Goal: Find specific page/section: Find specific page/section

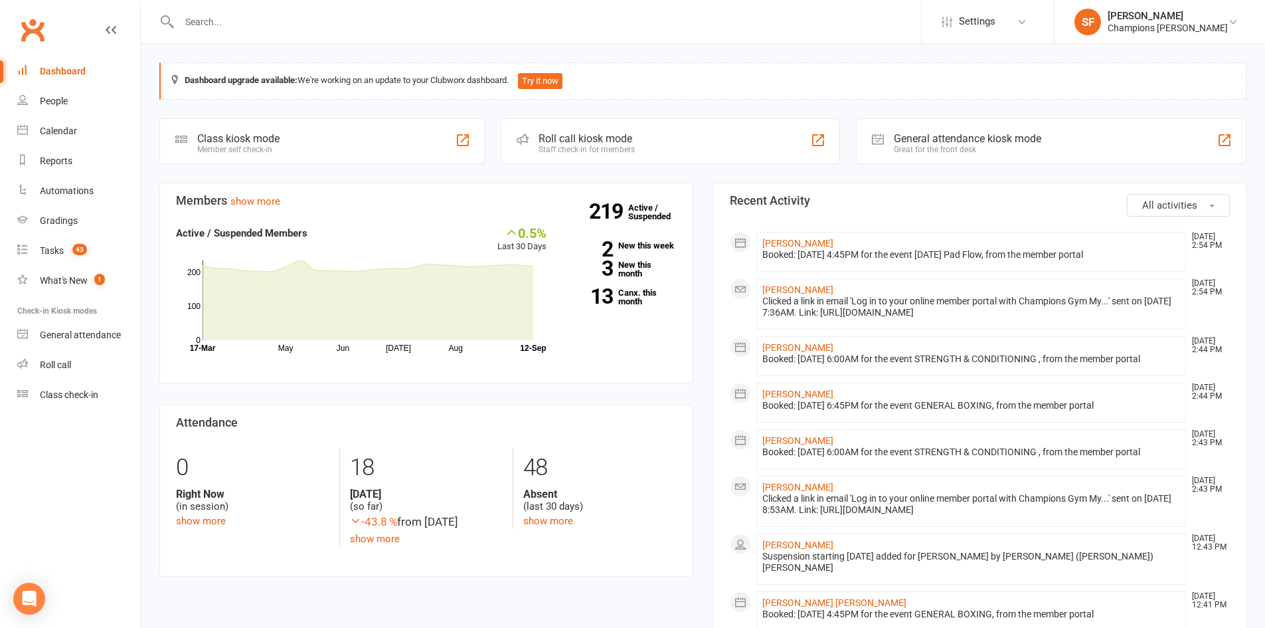
click at [1196, 205] on span "All activities" at bounding box center [1169, 205] width 55 height 12
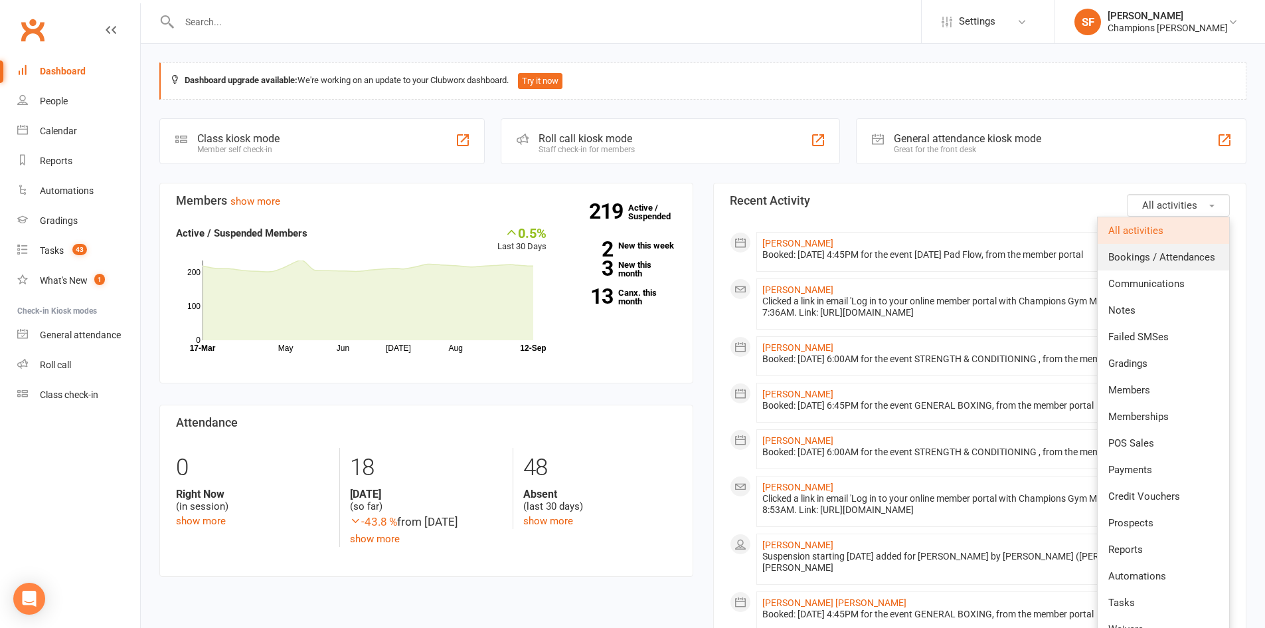
click at [1207, 254] on span "Bookings / Attendances" at bounding box center [1161, 257] width 107 height 12
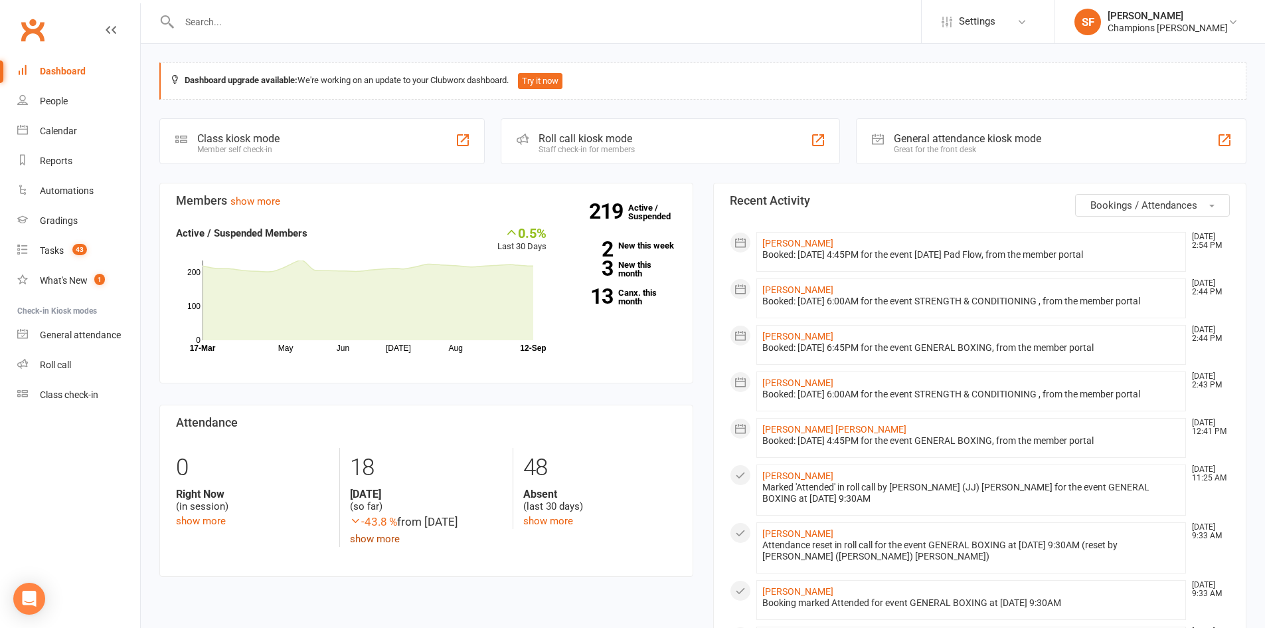
click at [397, 533] on link "show more" at bounding box center [375, 539] width 50 height 12
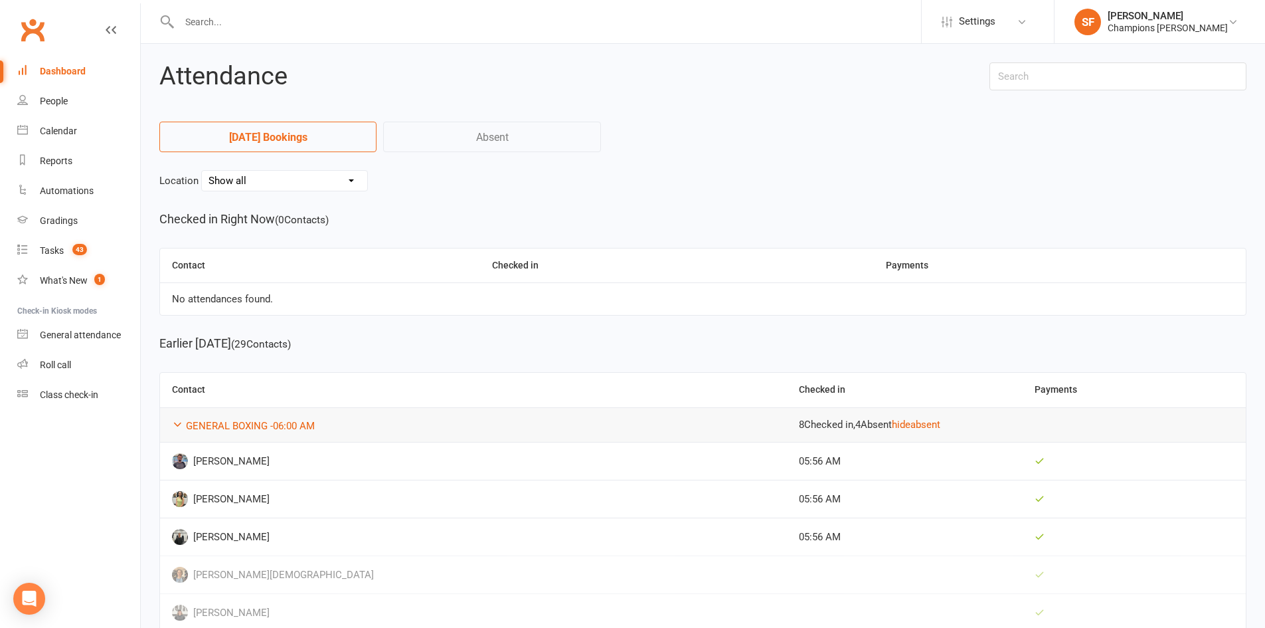
click at [84, 62] on link "Dashboard" at bounding box center [78, 71] width 123 height 30
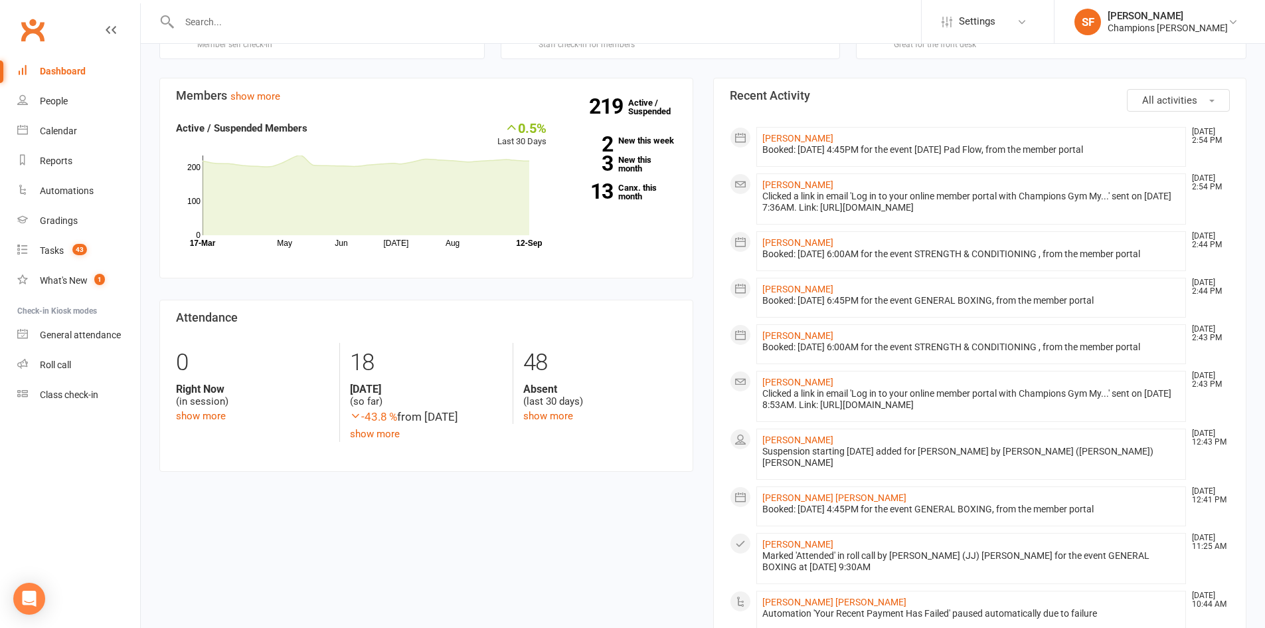
scroll to position [66, 0]
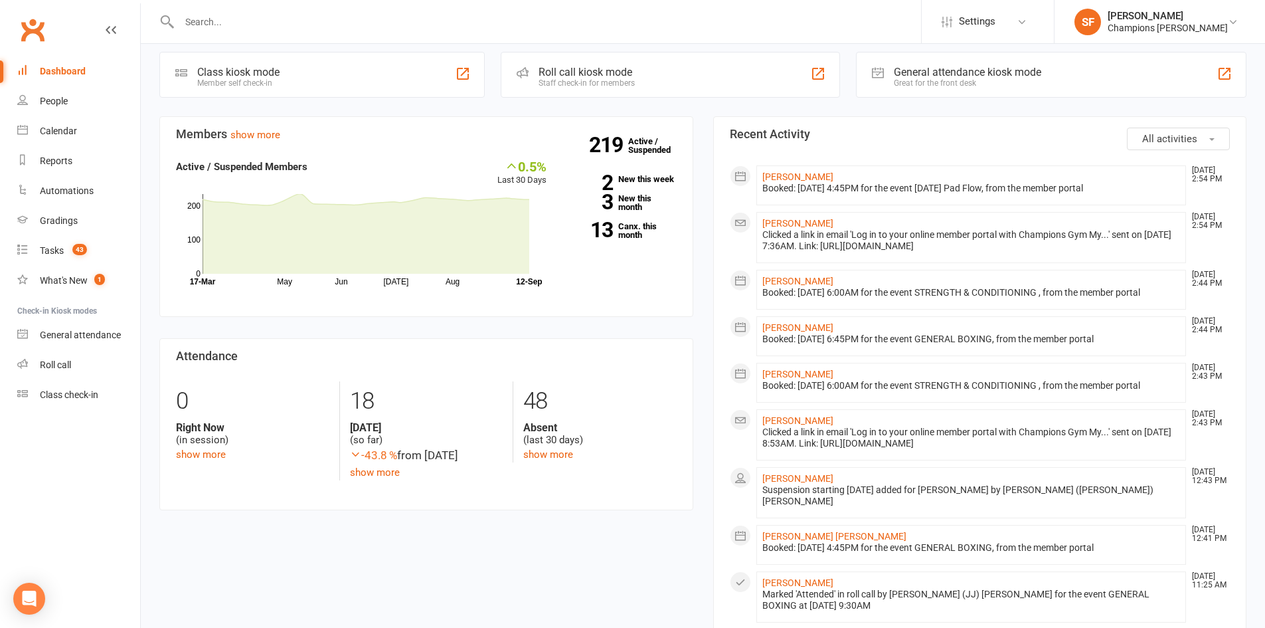
click at [1148, 135] on span "All activities" at bounding box center [1169, 139] width 55 height 12
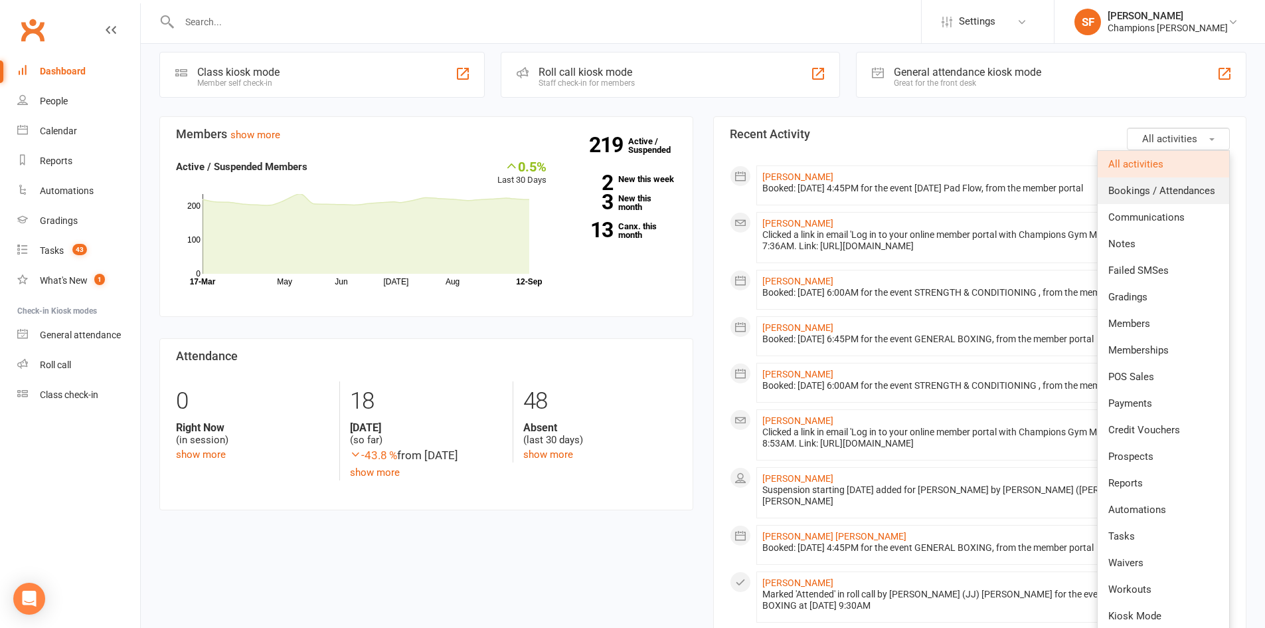
click at [1146, 186] on span "Bookings / Attendances" at bounding box center [1161, 191] width 107 height 12
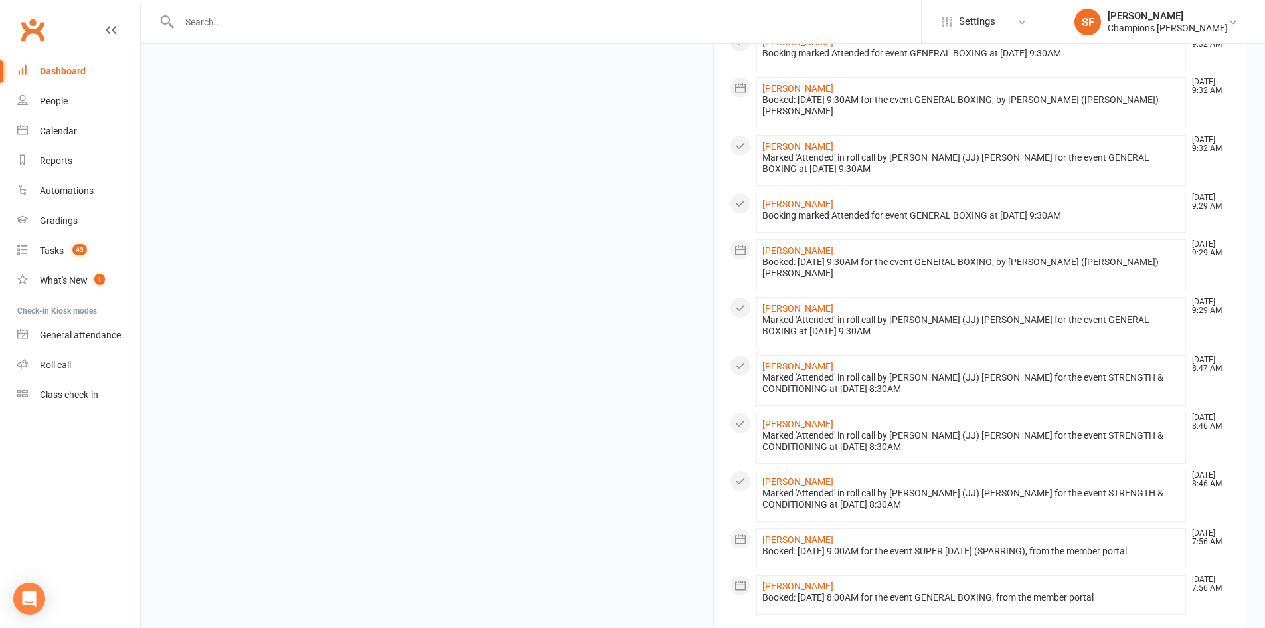
scroll to position [724, 0]
